Goal: Task Accomplishment & Management: Complete application form

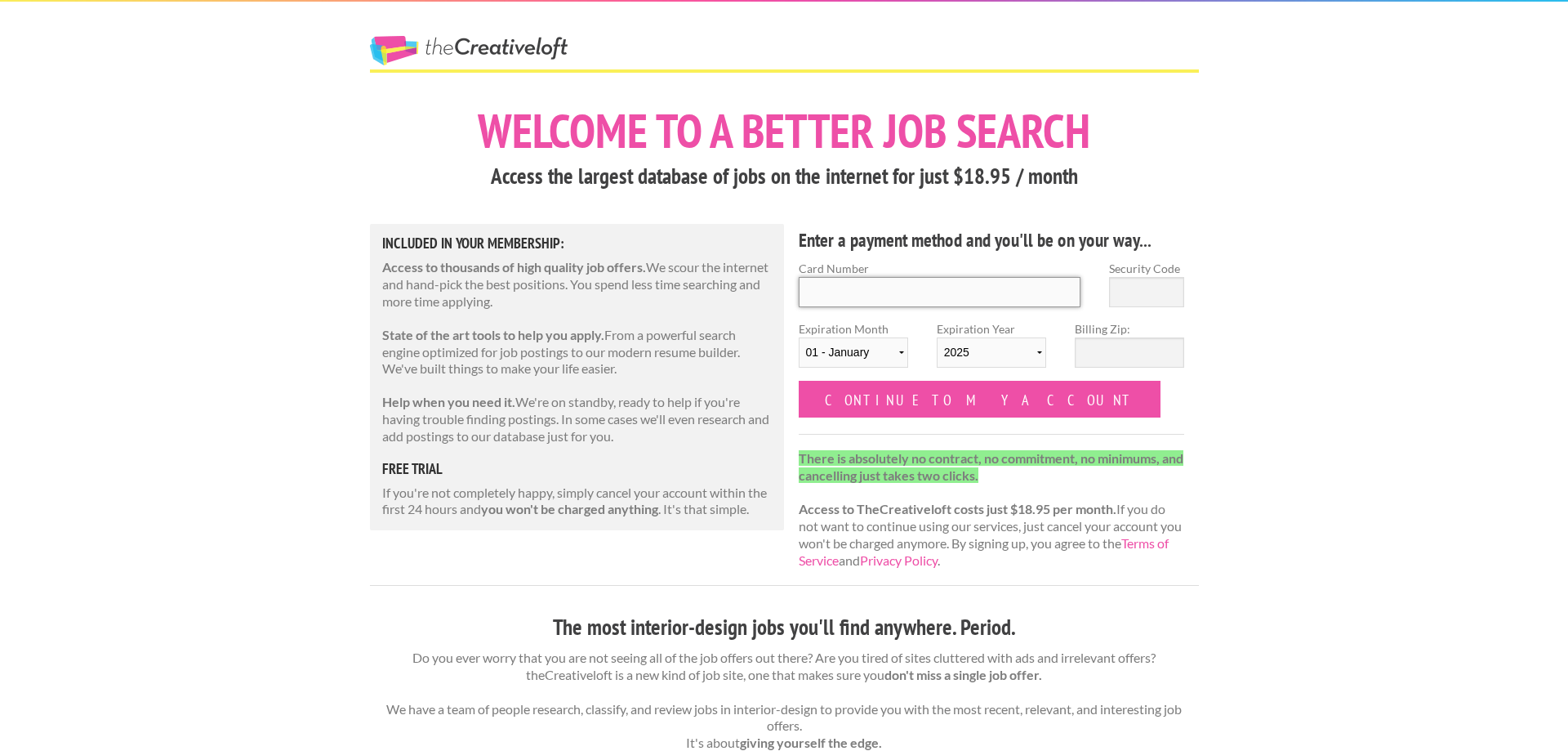
click at [1046, 293] on input "Card Number" at bounding box center [940, 292] width 283 height 31
type input "[CREDIT_CARD_NUMBER]"
click at [798, 337] on select "[DATE] - [DATE] - [DATE] - [DATE] - [DATE] - [DATE] - [DATE] - [DATE] - [DATE] …" at bounding box center [853, 352] width 109 height 31
select select "10"
click option "10 - October" at bounding box center [0, 0] width 0 height 0
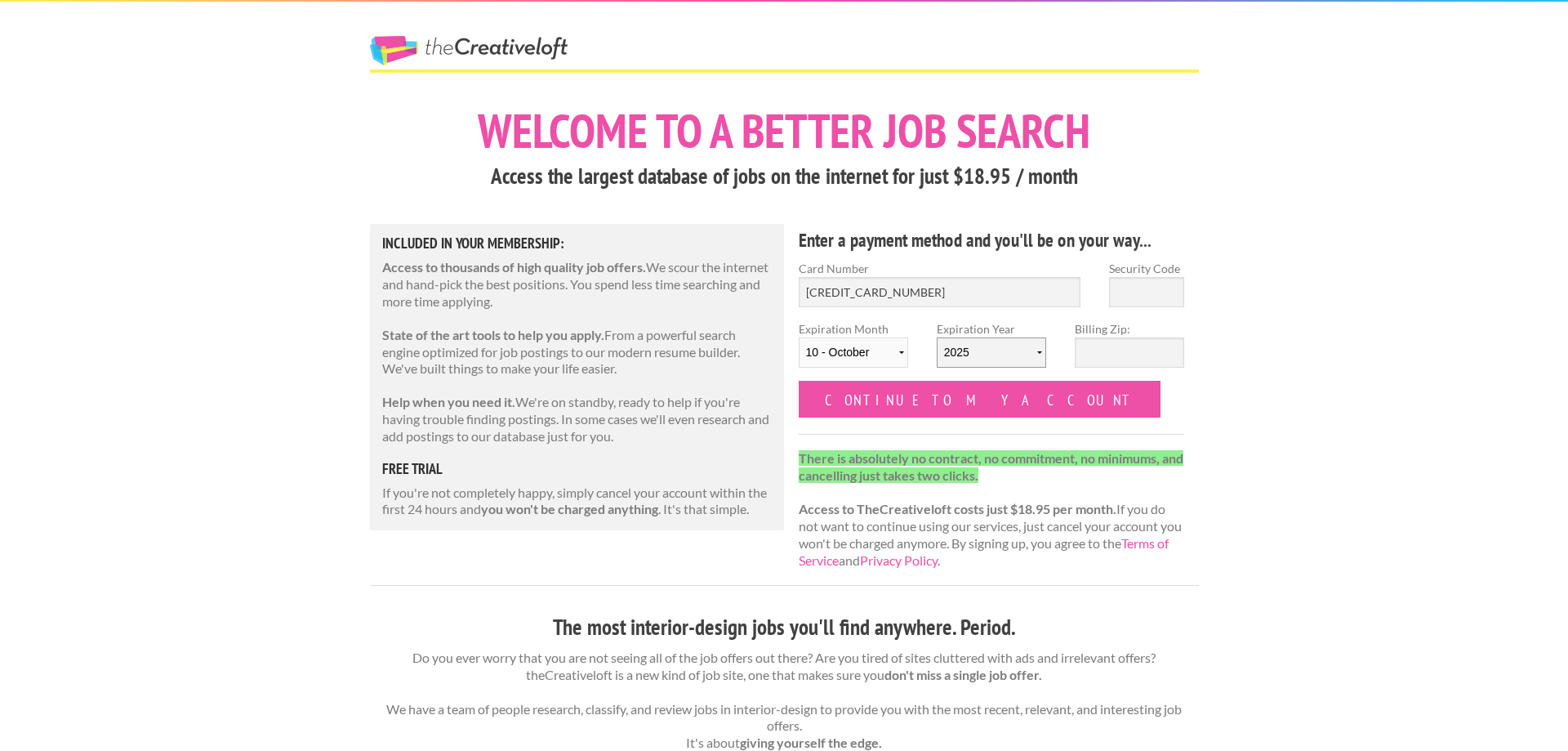
click at [937, 337] on select "2025 2026 2027 2028 2029 2030 2031 2032 2033 2034" at bounding box center [991, 352] width 109 height 31
select select "2027"
click option "2027" at bounding box center [0, 0] width 0 height 0
click at [1144, 294] on input "Security Code" at bounding box center [1146, 292] width 75 height 31
type input "416"
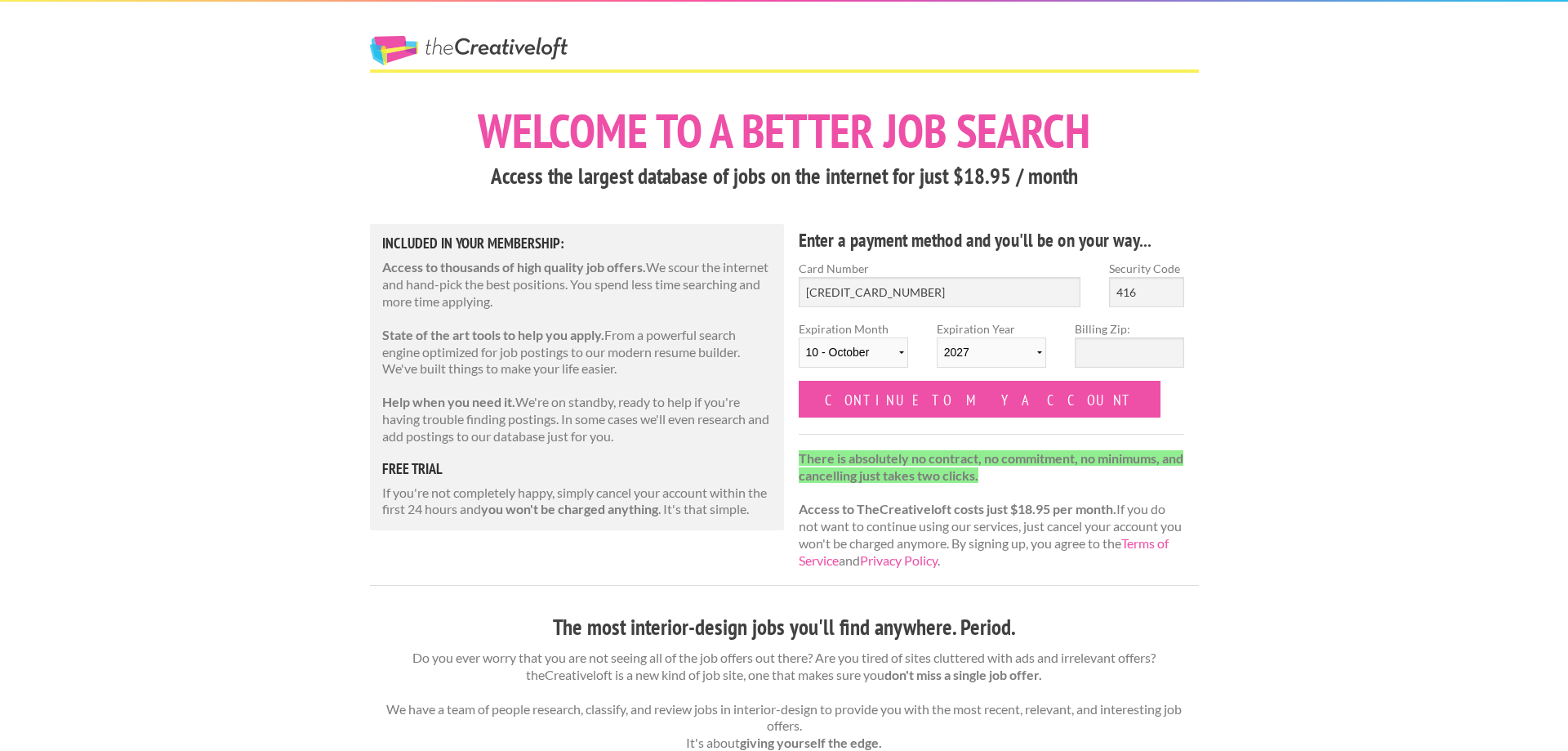
click at [1162, 341] on div "Billing Zip:" at bounding box center [1129, 350] width 138 height 60
click at [1163, 350] on input "Billing Zip:" at bounding box center [1129, 352] width 109 height 31
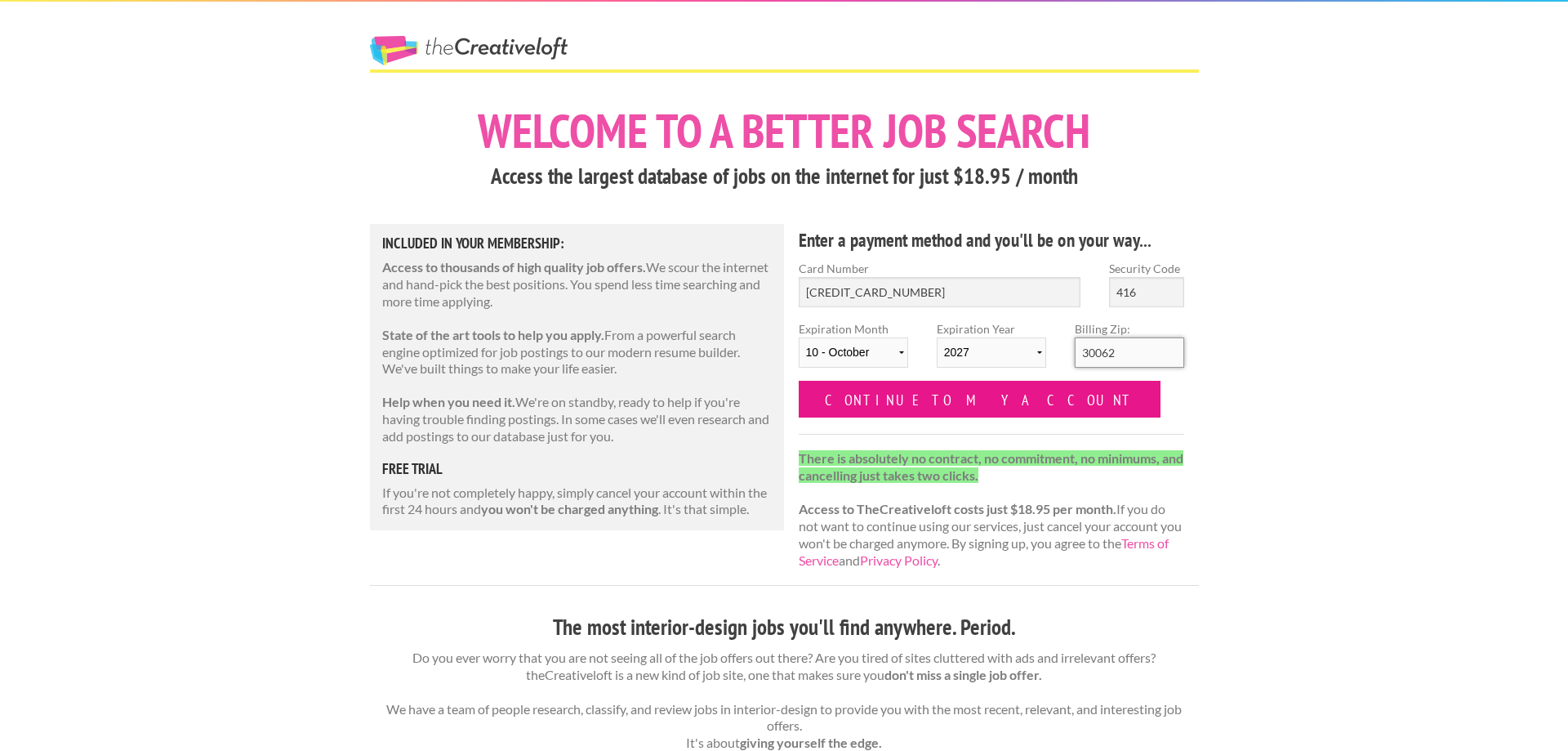
type input "30062"
drag, startPoint x: 956, startPoint y: 390, endPoint x: 844, endPoint y: 540, distance: 187.2
click at [898, 415] on input "Continue to my account" at bounding box center [979, 399] width 363 height 36
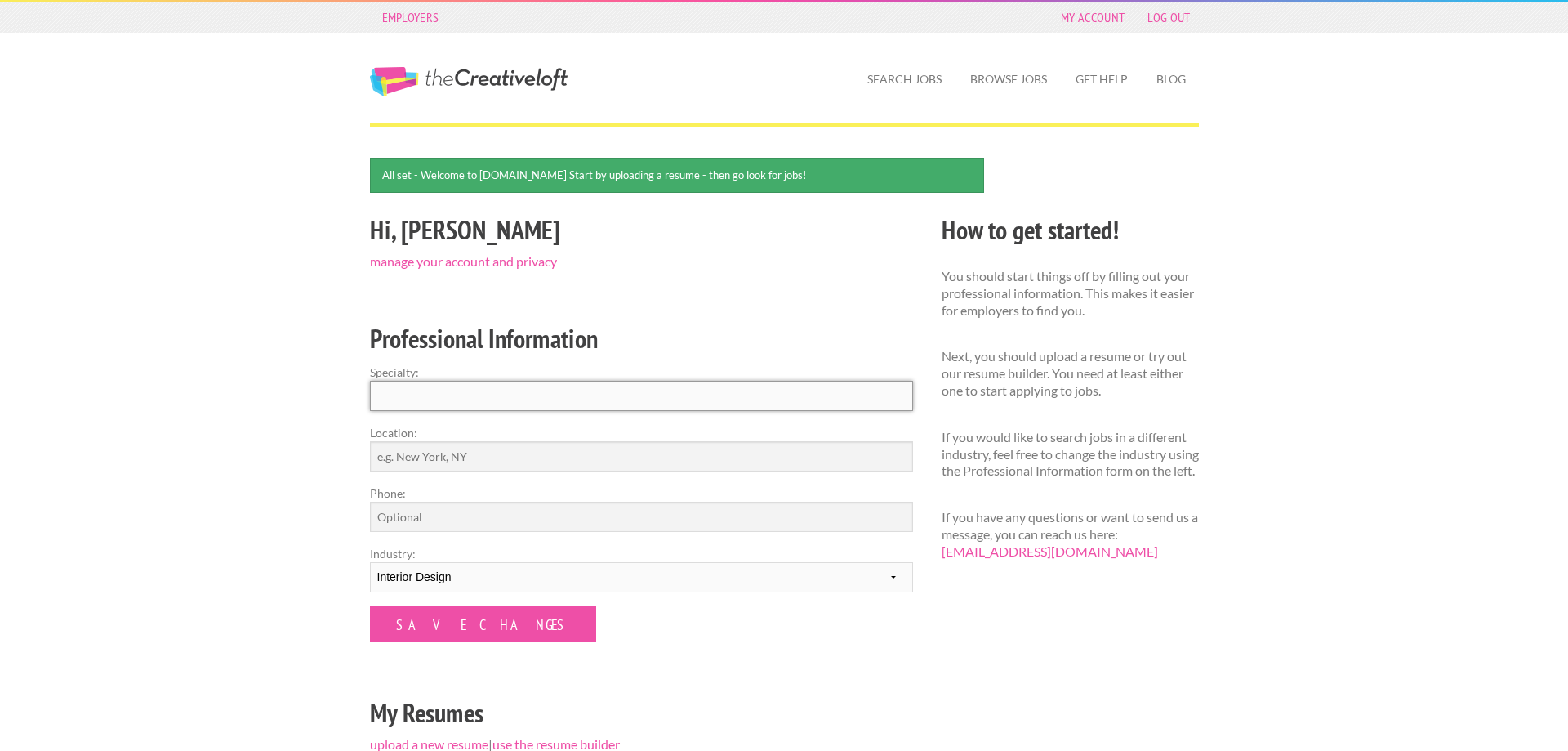
click at [416, 404] on input "Specialty:" at bounding box center [641, 395] width 543 height 31
type input "Senior Interior Design"
click at [663, 472] on form "Specialty: Senior Interior Design Location: Phone: Industry: --------- Fashion …" at bounding box center [641, 503] width 543 height 279
click at [660, 465] on input "Location:" at bounding box center [641, 457] width 543 height 31
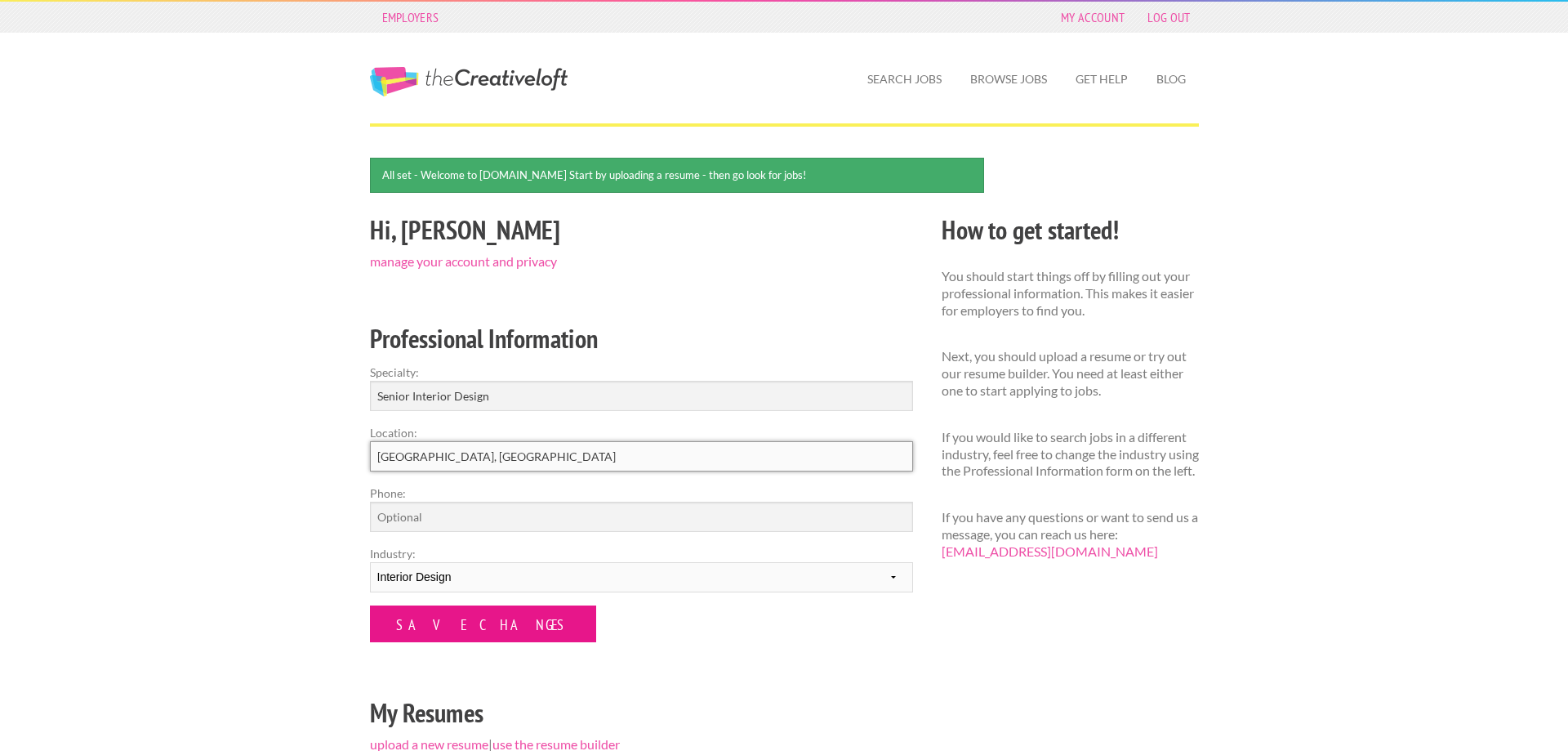
type input "Atlanta, GA"
click at [452, 624] on input "Save Changes" at bounding box center [484, 624] width 226 height 36
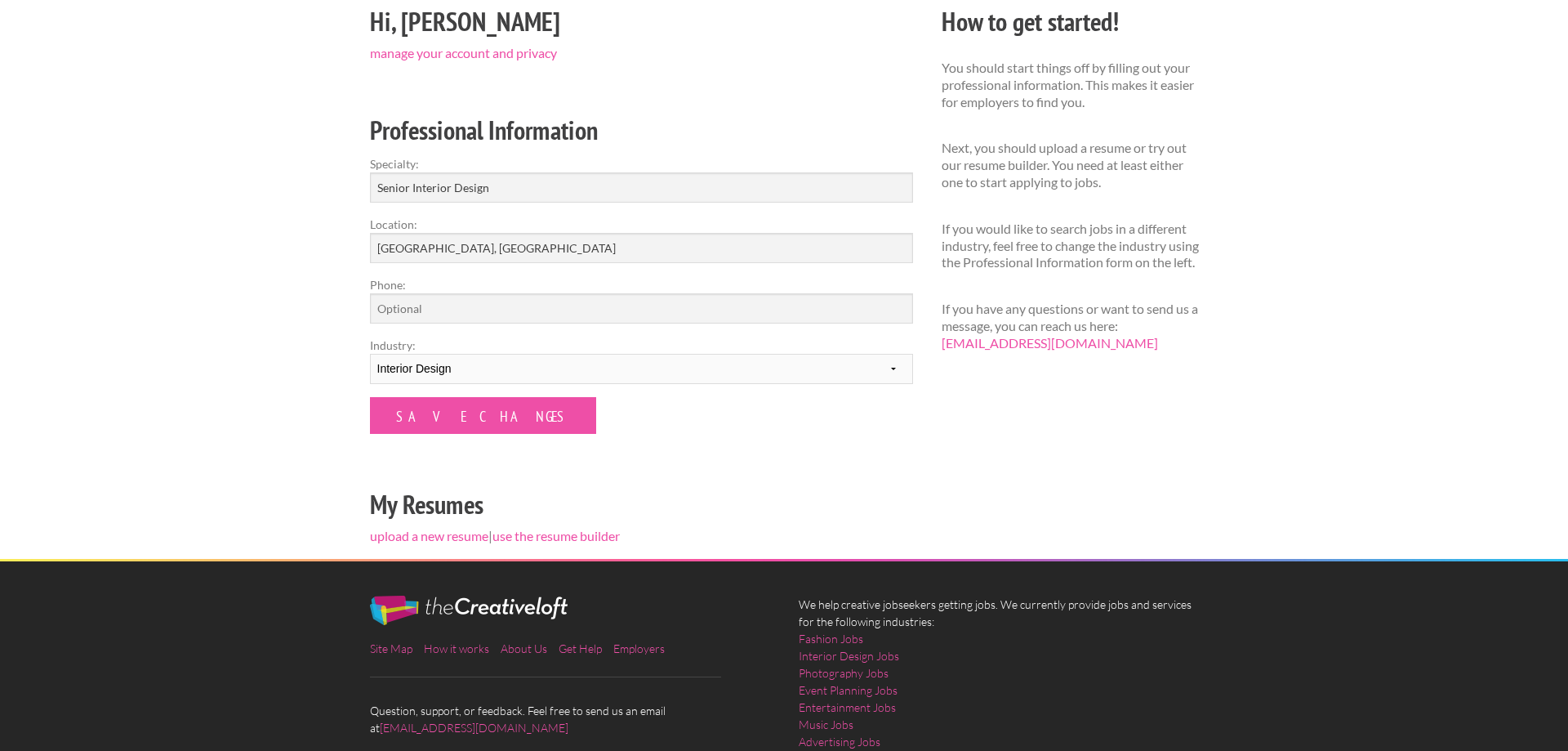
scroll to position [167, 0]
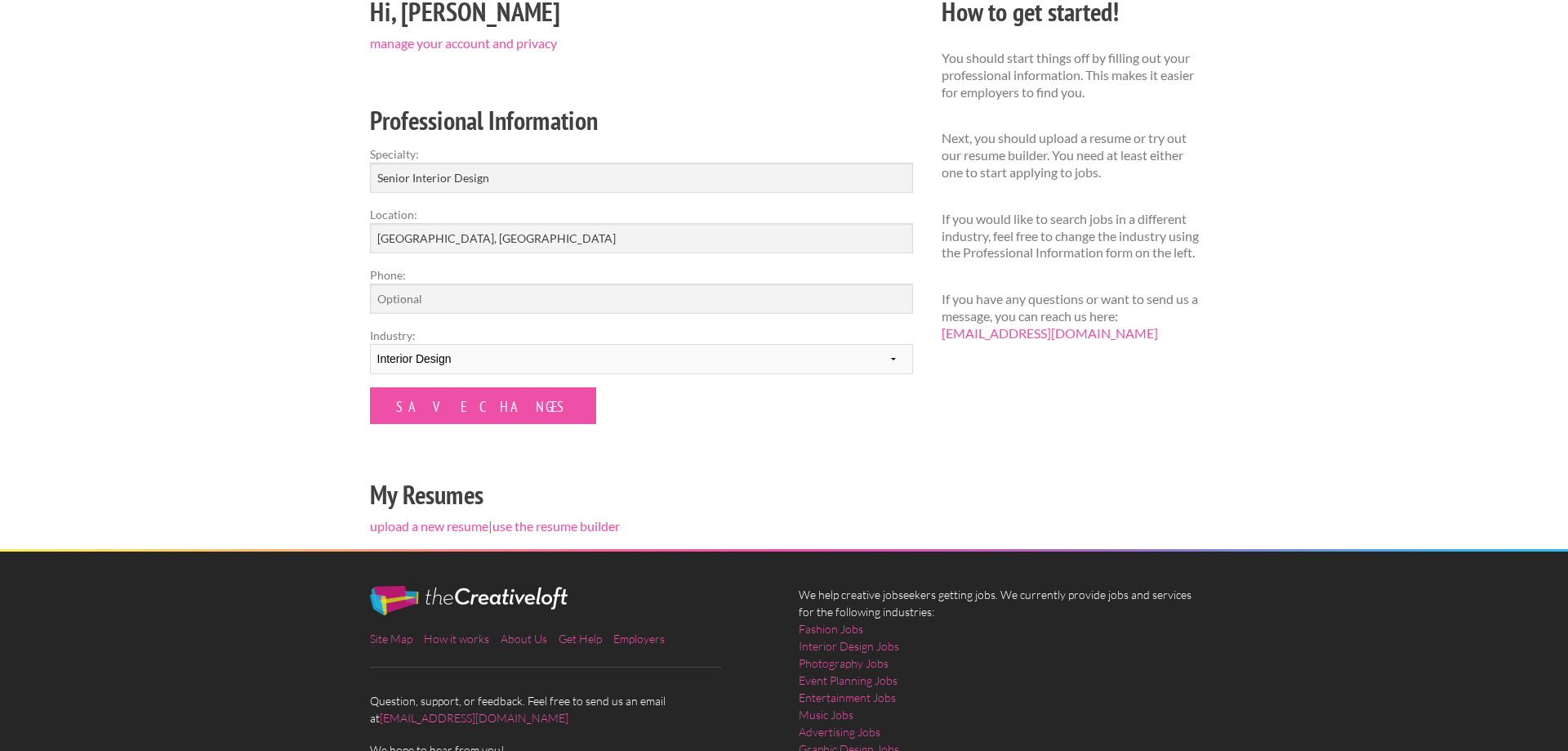
click at [455, 517] on div "Hi, ALISON manage your account and privacy Professional Information Specialty: …" at bounding box center [641, 270] width 572 height 558
click at [447, 527] on link "upload a new resume" at bounding box center [429, 525] width 118 height 16
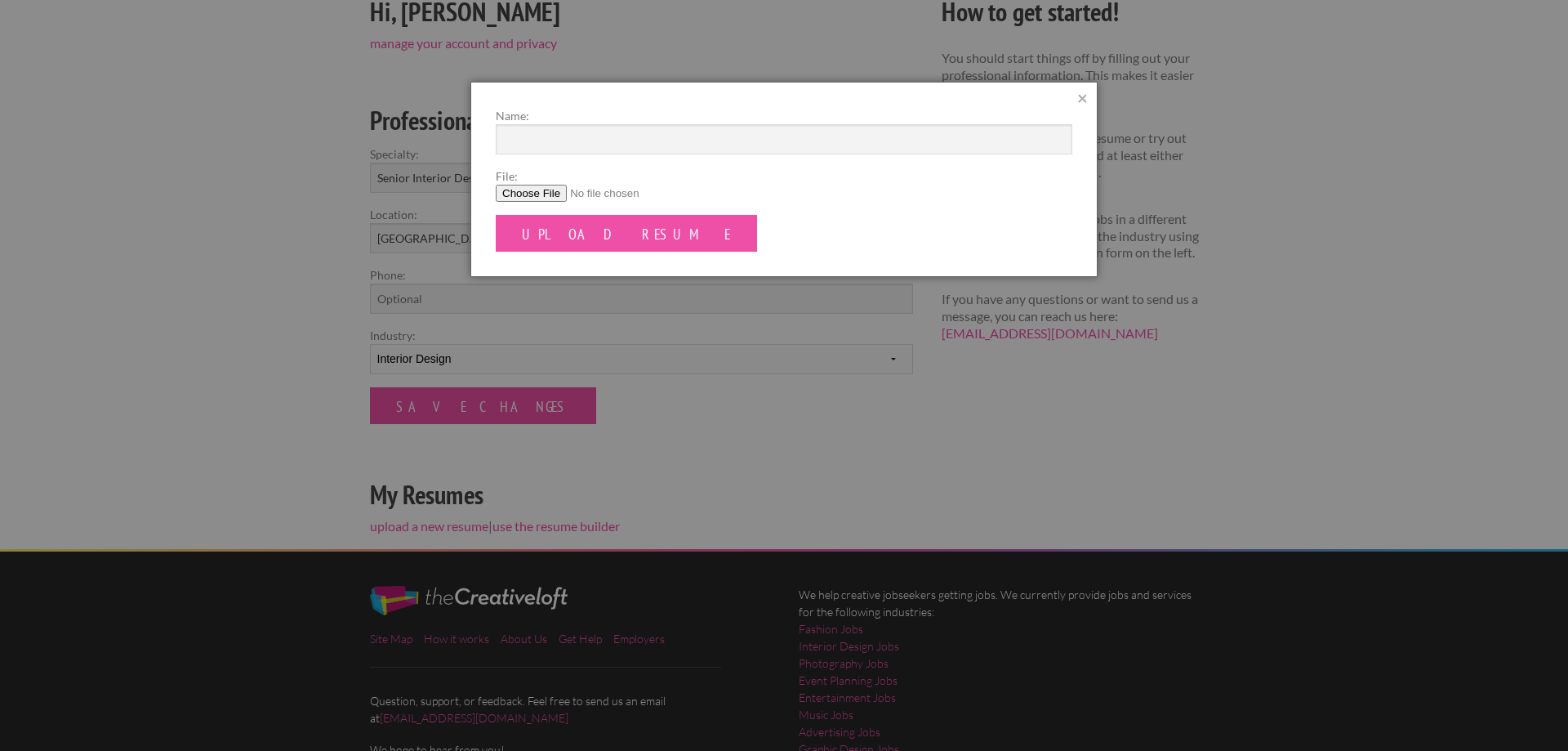
click at [526, 185] on input "File:" at bounding box center [784, 193] width 577 height 17
type input "C:\fakepath\Resume AB 2025.pdf"
click at [607, 242] on input "Upload Resume" at bounding box center [627, 233] width 261 height 36
click at [708, 222] on form "Name: File: Upload Resume" at bounding box center [784, 179] width 577 height 145
click at [650, 138] on input "Name:" at bounding box center [784, 139] width 577 height 31
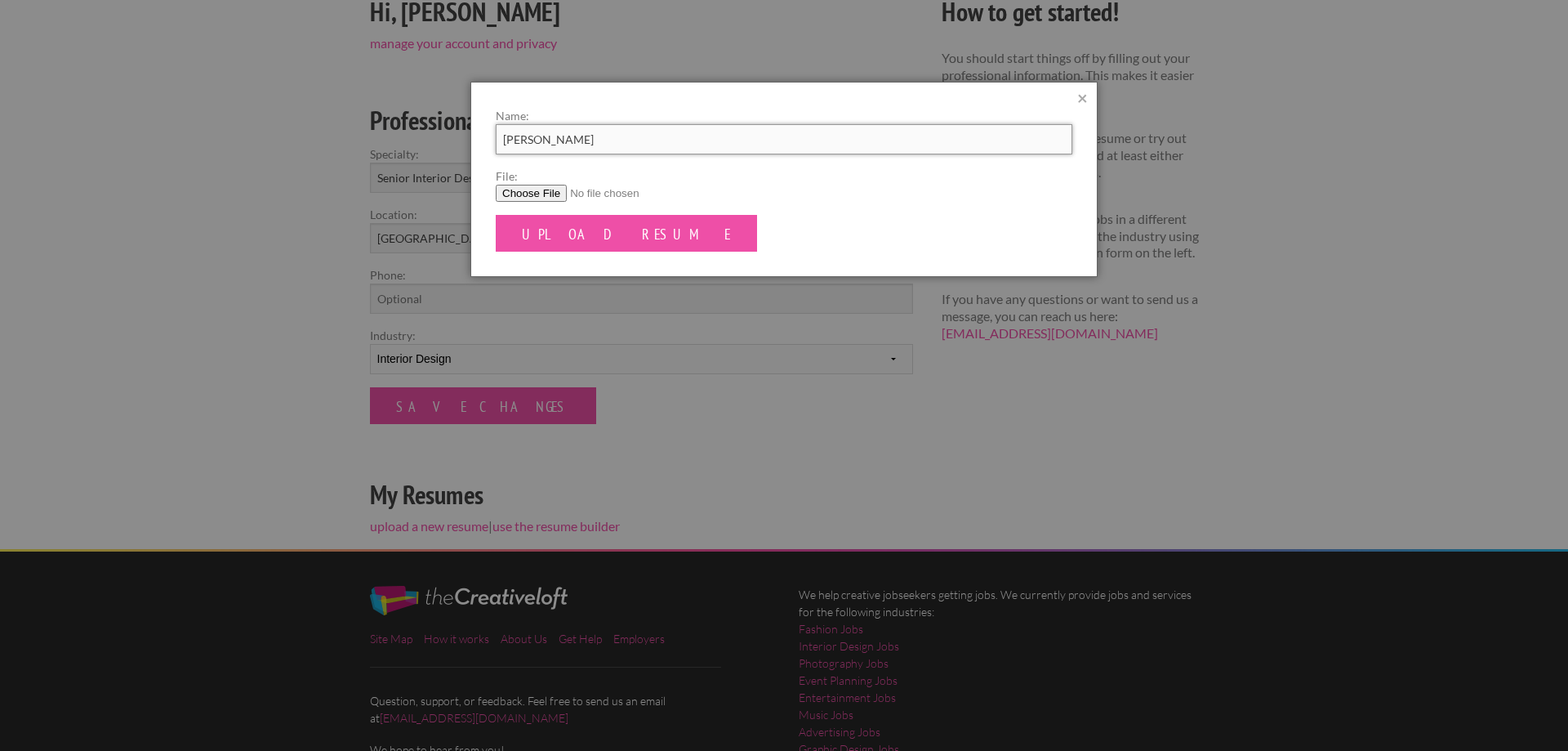
type input "Alison Barnes"
click at [496, 215] on input "Upload Resume" at bounding box center [627, 233] width 261 height 36
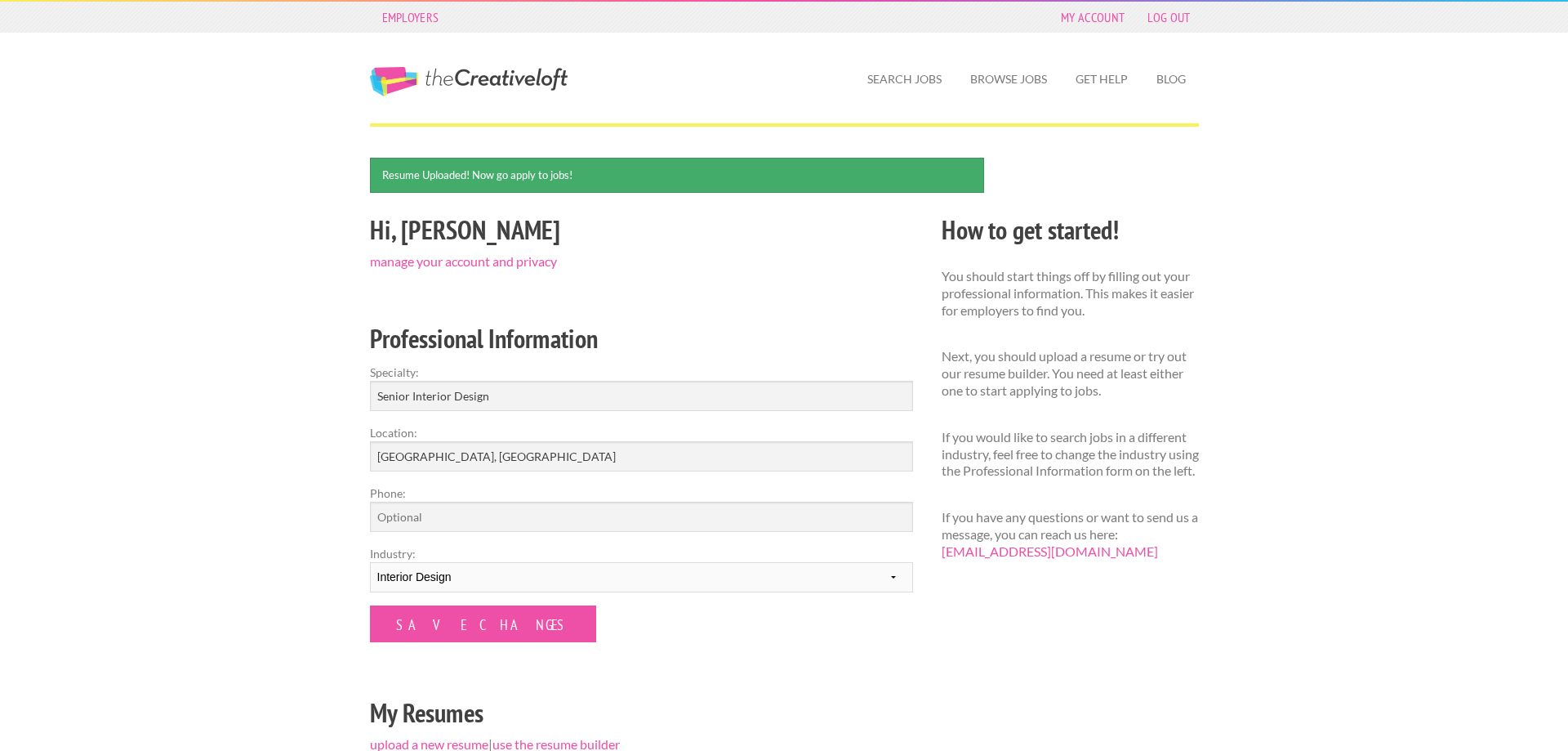
click at [1249, 495] on div "Employers My Account Log Out The Creative Loft Search Jobs Browse Jobs Get Help…" at bounding box center [784, 554] width 1568 height 1109
click at [370, 562] on select "--------- Fashion Interior Design Photography Event Planning Entertainment Musi…" at bounding box center [641, 577] width 543 height 31
click at [970, 68] on link "Browse Jobs" at bounding box center [1008, 79] width 103 height 37
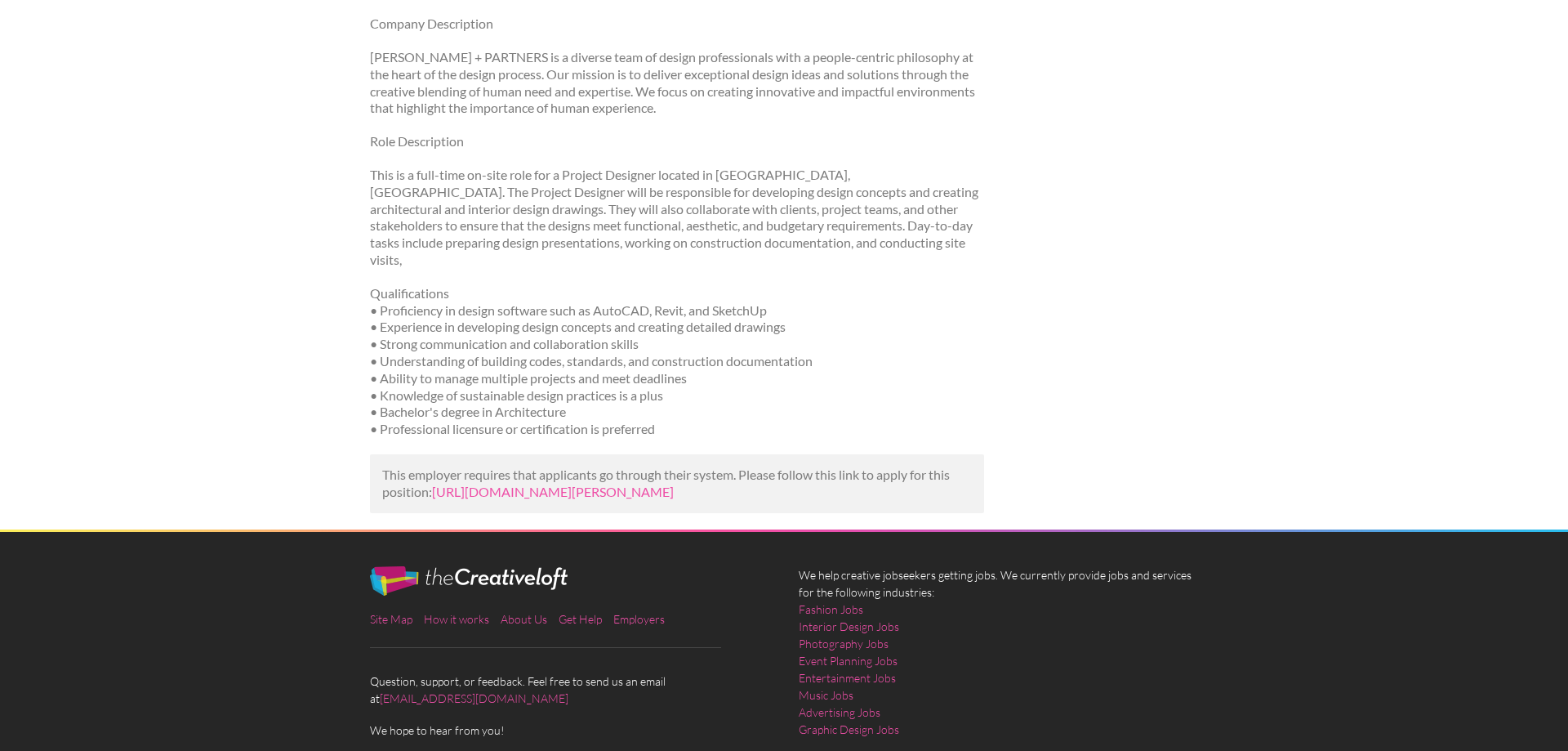
scroll to position [250, 0]
